Goal: Information Seeking & Learning: Check status

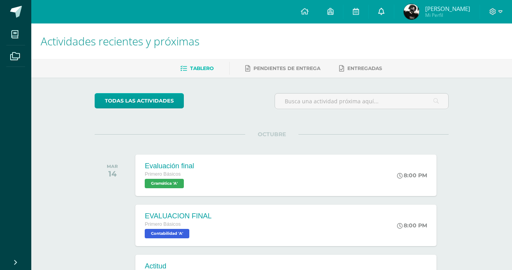
click at [394, 10] on link at bounding box center [381, 11] width 25 height 23
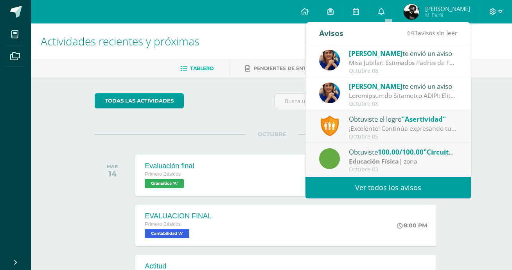
click at [397, 184] on link "Ver todos los avisos" at bounding box center [389, 188] width 166 height 22
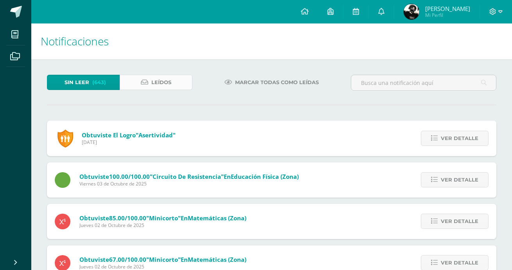
click at [172, 77] on link "Leídos" at bounding box center [156, 82] width 73 height 15
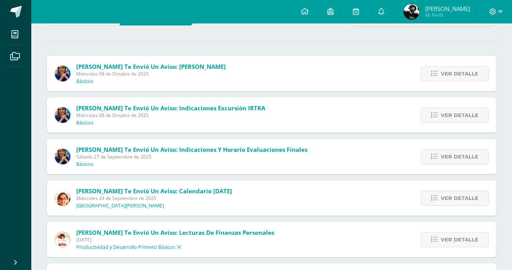
scroll to position [78, 0]
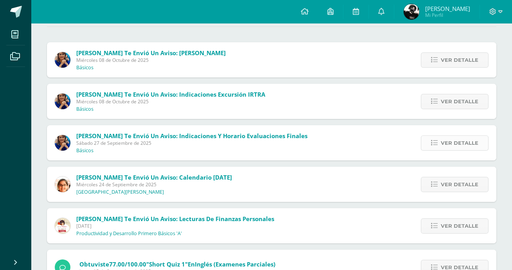
click at [463, 147] on span "Ver detalle" at bounding box center [460, 143] width 38 height 14
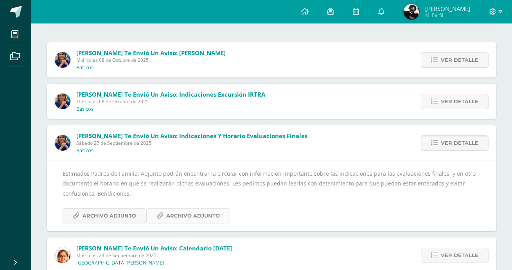
click at [205, 216] on span "Archivo Adjunto" at bounding box center [193, 216] width 54 height 14
click at [93, 217] on span "Archivo Adjunto" at bounding box center [110, 216] width 54 height 14
